Goal: Information Seeking & Learning: Learn about a topic

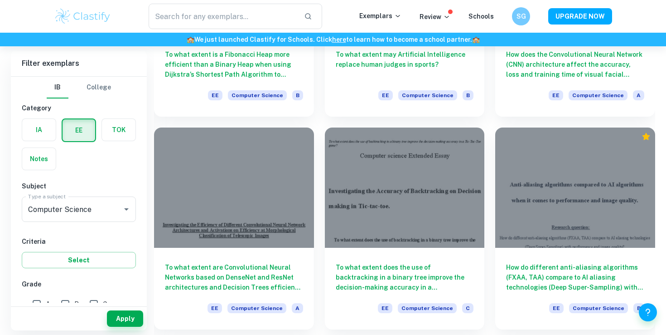
scroll to position [930, 0]
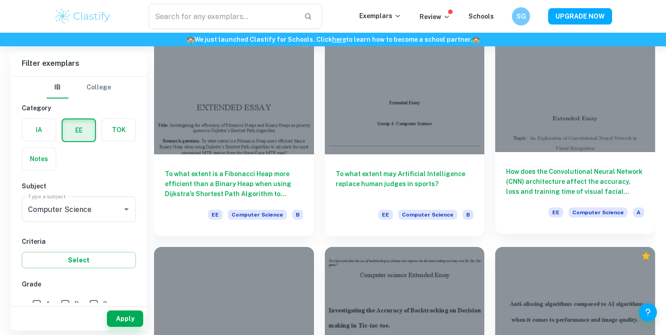
click at [575, 92] on div at bounding box center [576, 92] width 160 height 120
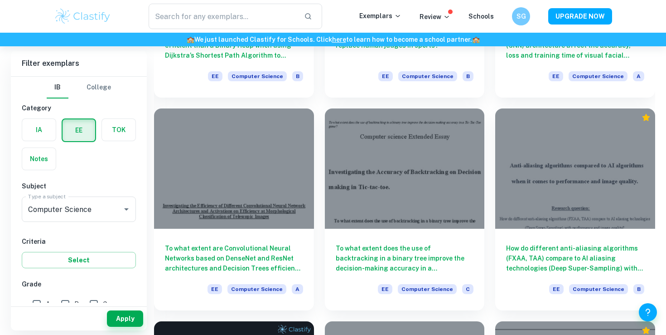
scroll to position [1043, 0]
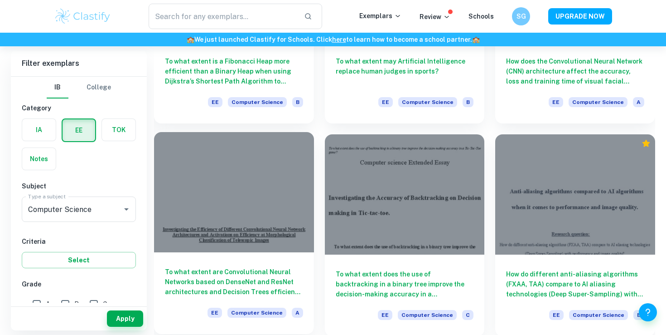
click at [283, 182] on div at bounding box center [234, 192] width 160 height 120
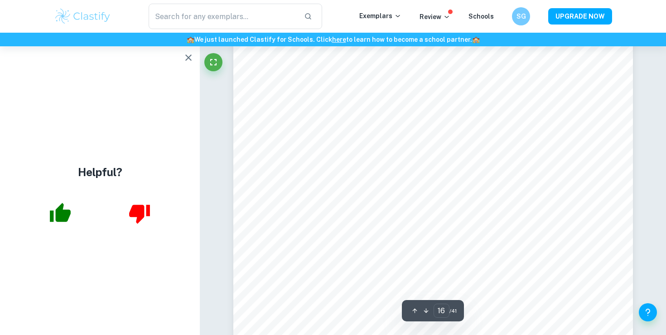
scroll to position [8983, 0]
type input "17"
